Goal: Task Accomplishment & Management: Manage account settings

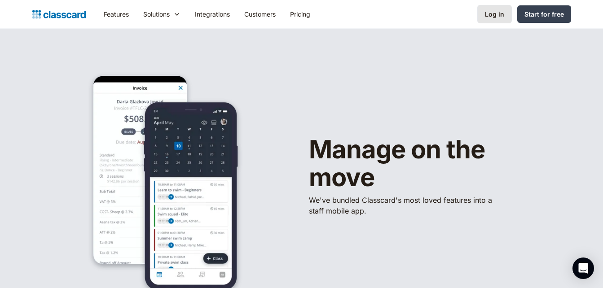
click at [490, 15] on div "Log in" at bounding box center [494, 13] width 19 height 9
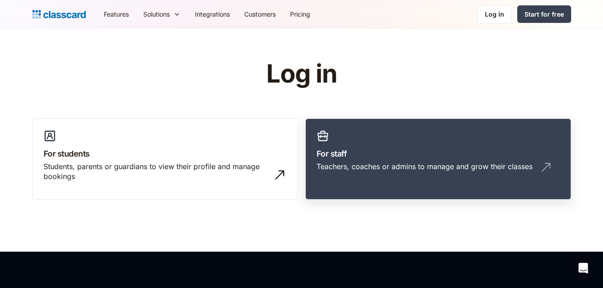
click at [436, 141] on link "For staff Teachers, coaches or admins to manage and grow their classes" at bounding box center [438, 160] width 266 height 82
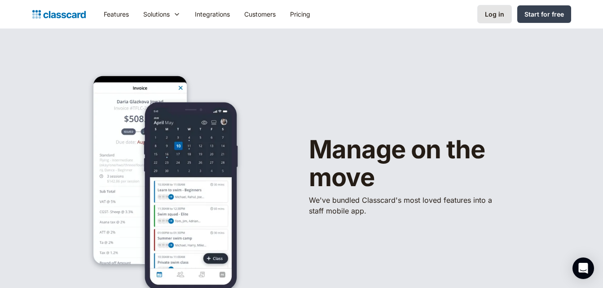
click at [495, 17] on div "Log in" at bounding box center [494, 13] width 19 height 9
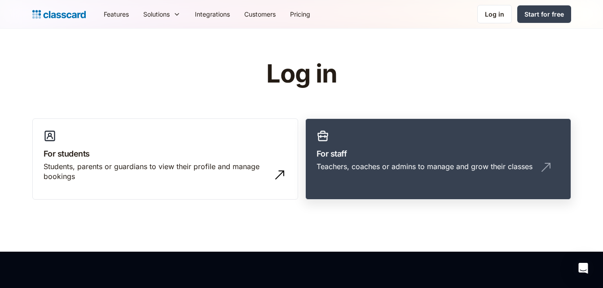
click at [365, 161] on link "For staff Teachers, coaches or admins to manage and grow their classes" at bounding box center [438, 160] width 266 height 82
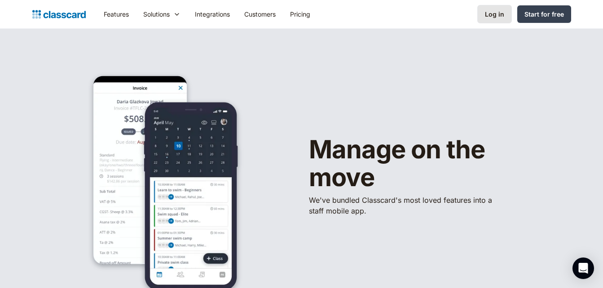
click at [499, 12] on div "Log in" at bounding box center [494, 13] width 19 height 9
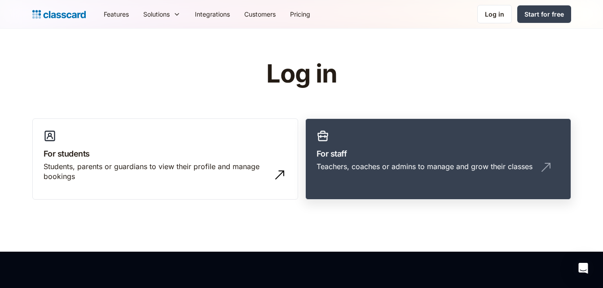
click at [371, 170] on div "Teachers, coaches or admins to manage and grow their classes" at bounding box center [425, 167] width 216 height 10
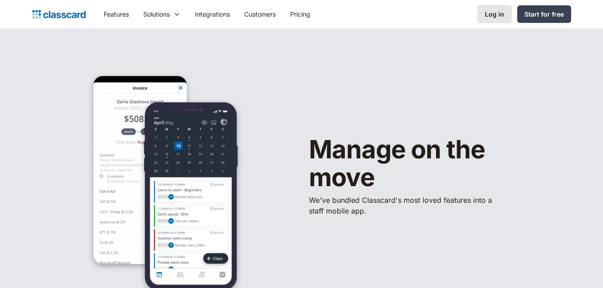
click at [493, 16] on div "Log in" at bounding box center [494, 13] width 19 height 9
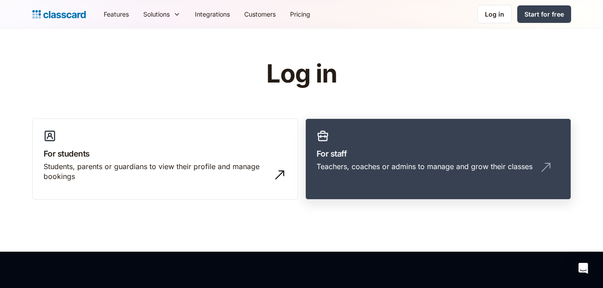
click at [397, 166] on div "Teachers, coaches or admins to manage and grow their classes" at bounding box center [425, 167] width 216 height 10
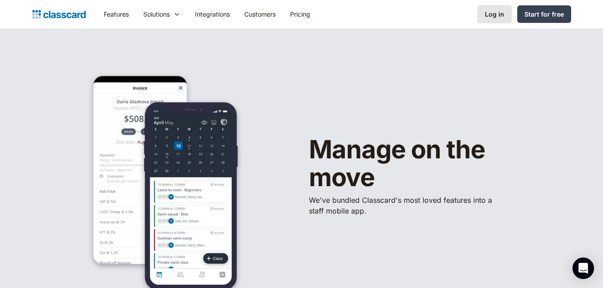
click at [492, 18] on div "Log in" at bounding box center [494, 13] width 19 height 9
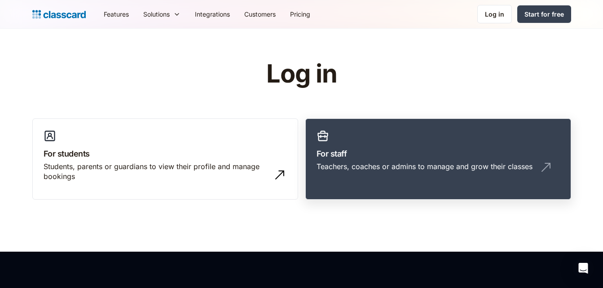
click at [415, 168] on div "Teachers, coaches or admins to manage and grow their classes" at bounding box center [425, 167] width 216 height 10
